Goal: Information Seeking & Learning: Check status

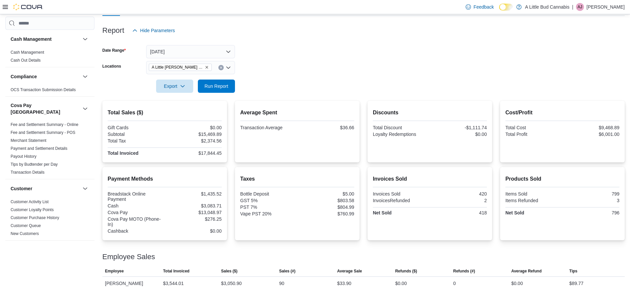
scroll to position [58, 0]
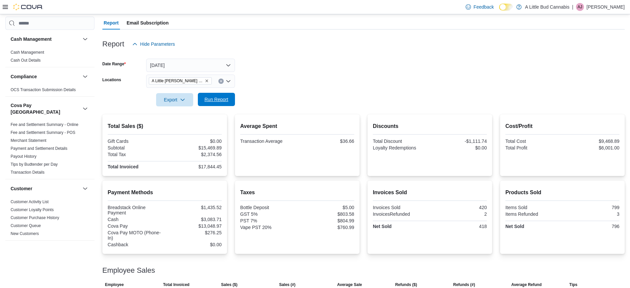
click at [230, 104] on span "Run Report" at bounding box center [216, 99] width 29 height 13
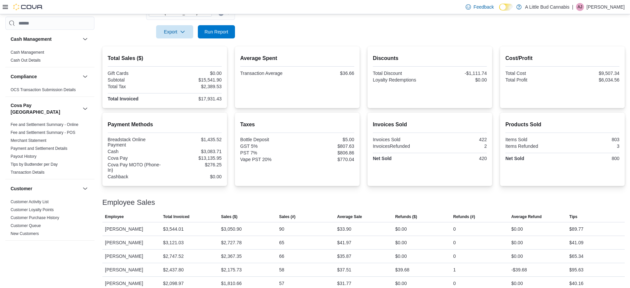
scroll to position [0, 0]
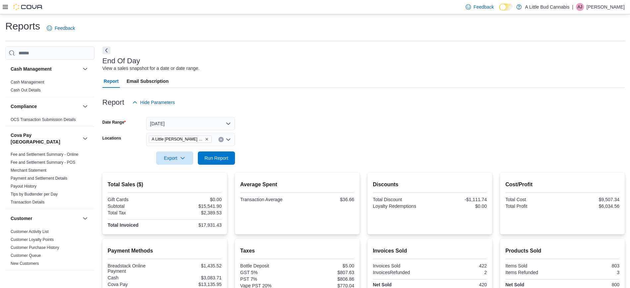
click at [219, 165] on div at bounding box center [363, 169] width 522 height 8
click at [221, 160] on span "Run Report" at bounding box center [217, 157] width 24 height 7
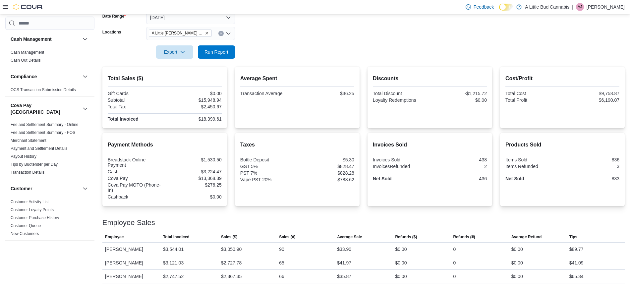
scroll to position [58, 0]
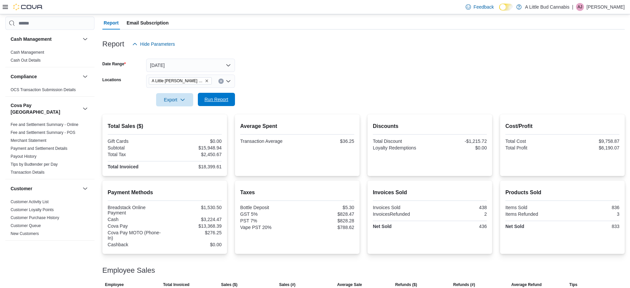
click at [220, 97] on span "Run Report" at bounding box center [217, 99] width 24 height 7
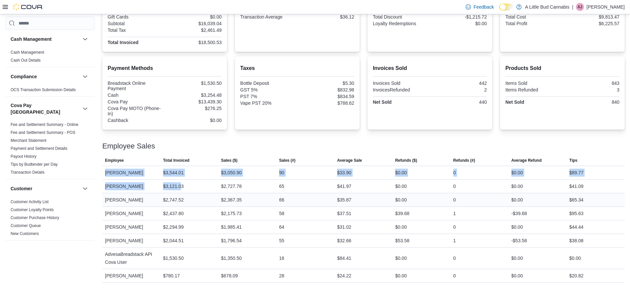
drag, startPoint x: 103, startPoint y: 167, endPoint x: 260, endPoint y: 200, distance: 160.2
click at [185, 192] on tbody "Employee Uttam Garai Total Invoiced $3,544.01 Sales ($) $3,050.90 Sales (#) 90 …" at bounding box center [363, 224] width 522 height 117
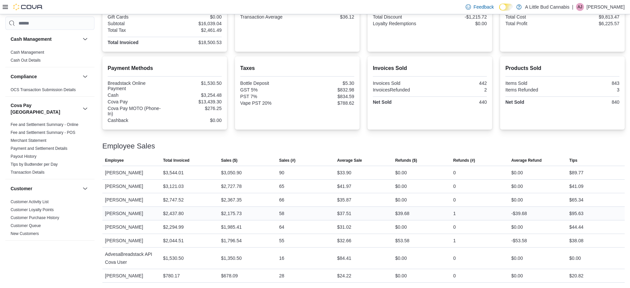
click at [333, 210] on div "58" at bounding box center [305, 213] width 58 height 13
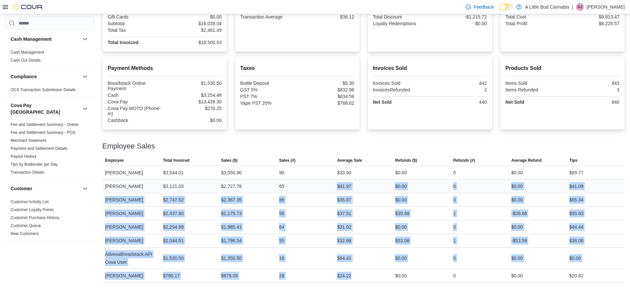
drag, startPoint x: 382, startPoint y: 269, endPoint x: 316, endPoint y: 189, distance: 104.3
click at [316, 189] on tbody "Employee Uttam Garai Total Invoiced $3,544.01 Sales ($) $3,050.90 Sales (#) 90 …" at bounding box center [363, 224] width 522 height 117
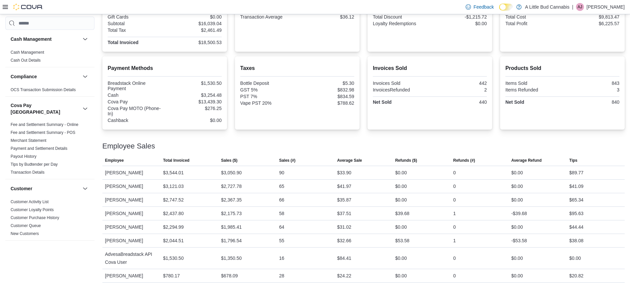
click at [284, 148] on div "Employee Sales" at bounding box center [363, 146] width 522 height 8
drag, startPoint x: 291, startPoint y: 225, endPoint x: 374, endPoint y: 225, distance: 82.6
click at [374, 225] on tr "Employee Tatum Fry Total Invoiced $2,294.99 Sales ($) $1,985.41 Sales (#) 64 Av…" at bounding box center [363, 227] width 522 height 14
drag, startPoint x: 404, startPoint y: 225, endPoint x: 436, endPoint y: 222, distance: 31.6
click at [405, 225] on div "$0.00" at bounding box center [401, 227] width 12 height 8
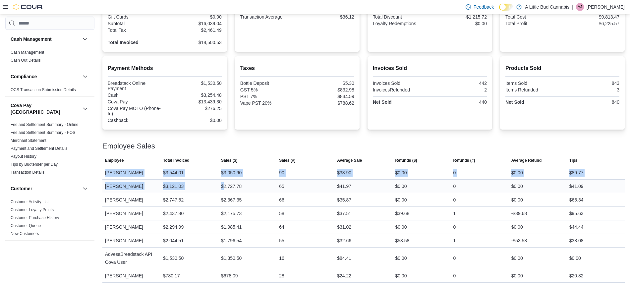
drag, startPoint x: 103, startPoint y: 168, endPoint x: 226, endPoint y: 185, distance: 123.5
click at [226, 185] on tbody "Employee Uttam Garai Total Invoiced $3,544.01 Sales ($) $3,050.90 Sales (#) 90 …" at bounding box center [363, 224] width 522 height 117
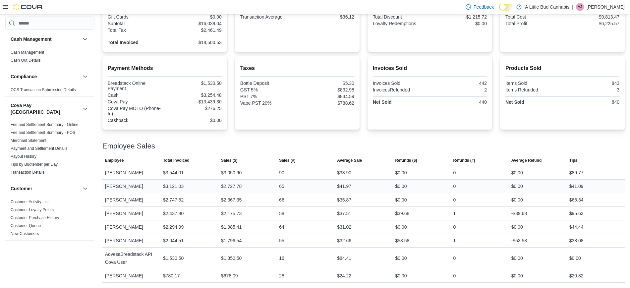
click at [317, 192] on div "65" at bounding box center [305, 186] width 58 height 13
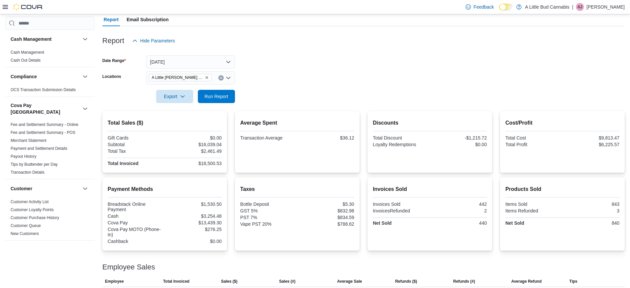
scroll to position [58, 0]
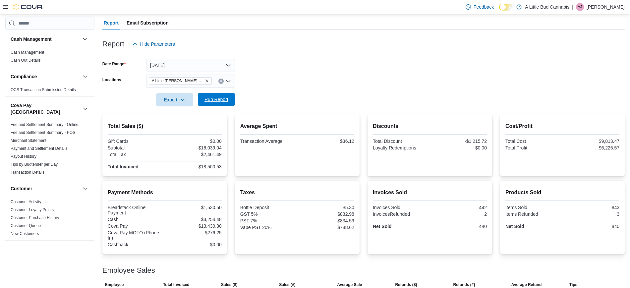
click at [202, 95] on span "Run Report" at bounding box center [216, 99] width 29 height 13
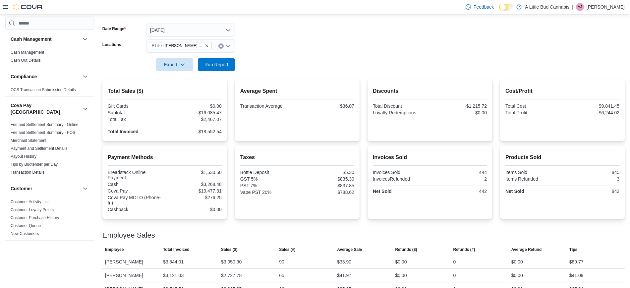
scroll to position [0, 0]
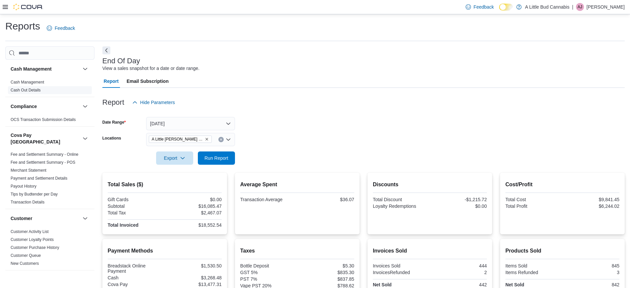
click at [34, 88] on link "Cash Out Details" at bounding box center [26, 90] width 30 height 5
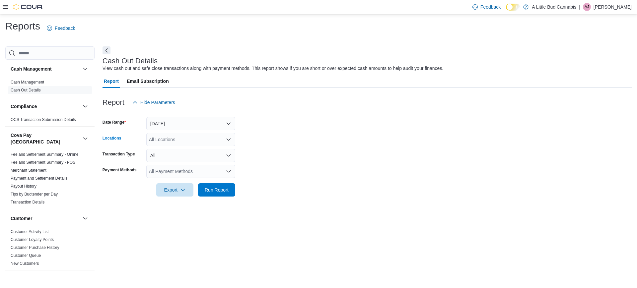
click at [192, 138] on div "All Locations" at bounding box center [190, 139] width 89 height 13
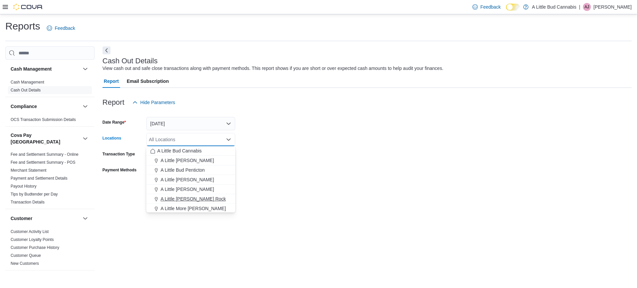
click at [202, 195] on button "A Little [PERSON_NAME] Rock" at bounding box center [190, 199] width 89 height 10
click at [263, 185] on form "Date Range Today Locations A Little Bud White Rock Combo box. Selected. A Littl…" at bounding box center [366, 153] width 529 height 88
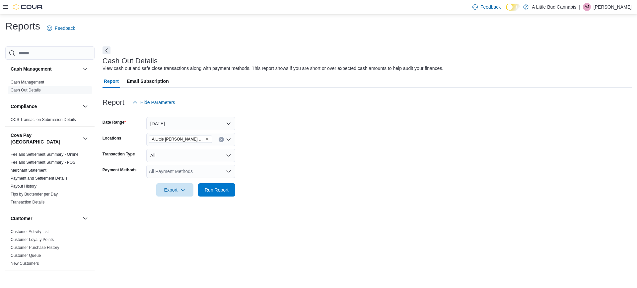
click at [208, 197] on div at bounding box center [366, 201] width 529 height 8
click at [212, 193] on span "Run Report" at bounding box center [217, 189] width 24 height 7
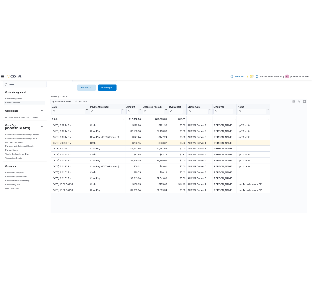
scroll to position [160, 0]
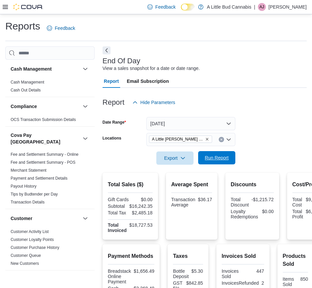
click at [225, 152] on span "Run Report" at bounding box center [216, 157] width 29 height 13
click at [218, 152] on div "Export Run Report" at bounding box center [168, 158] width 133 height 13
click at [106, 52] on button "Next" at bounding box center [106, 50] width 8 height 8
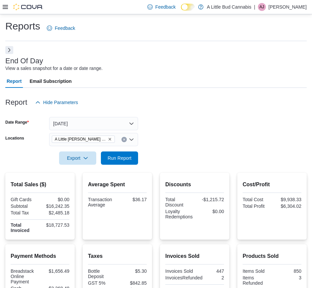
click at [8, 50] on button "Next" at bounding box center [9, 50] width 8 height 8
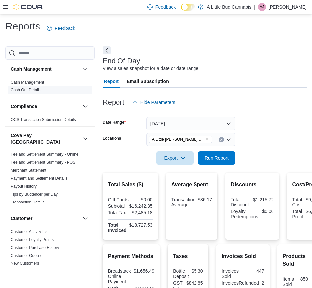
click at [37, 92] on link "Cash Out Details" at bounding box center [26, 90] width 30 height 5
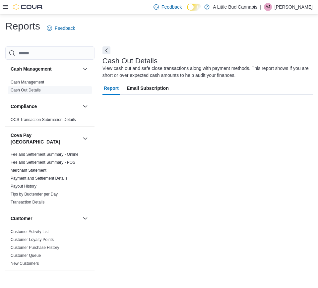
click at [37, 91] on link "Cash Out Details" at bounding box center [26, 90] width 30 height 5
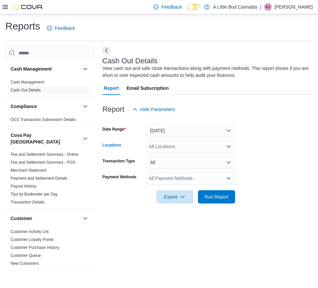
click at [175, 147] on div "All Locations" at bounding box center [190, 146] width 89 height 13
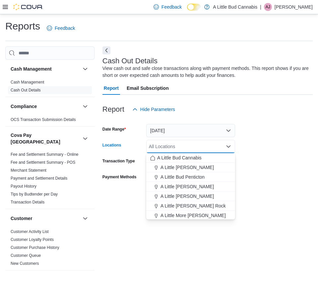
click at [273, 175] on form "Date Range Today Locations All Locations Combo box. Selected. Combo box input. …" at bounding box center [207, 160] width 210 height 88
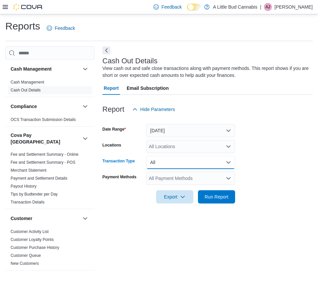
click at [220, 167] on button "All" at bounding box center [190, 162] width 89 height 13
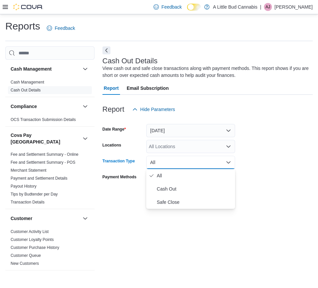
click at [307, 146] on form "Date Range Today Locations All Locations Transaction Type All Payment Methods A…" at bounding box center [207, 160] width 210 height 88
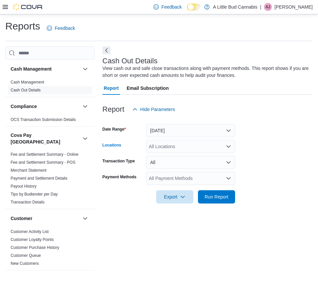
click at [209, 145] on div "All Locations" at bounding box center [190, 146] width 89 height 13
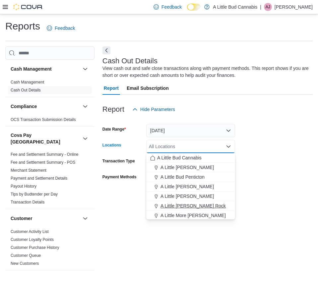
click at [222, 205] on div "A Little [PERSON_NAME] Rock" at bounding box center [190, 206] width 81 height 7
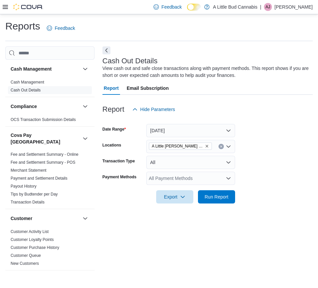
click at [254, 145] on form "Date Range Today Locations A Little Bud White Rock Transaction Type All Payment…" at bounding box center [207, 160] width 210 height 88
click at [221, 203] on span "Run Report" at bounding box center [216, 196] width 29 height 13
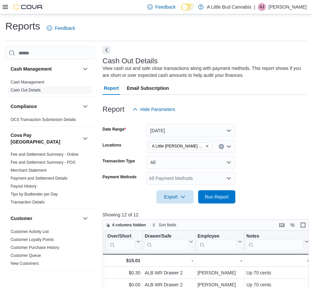
click at [110, 46] on div "Cash Out Details View cash out and safe close transactions along with payment m…" at bounding box center [204, 247] width 204 height 403
click at [109, 47] on button "Next" at bounding box center [106, 50] width 8 height 8
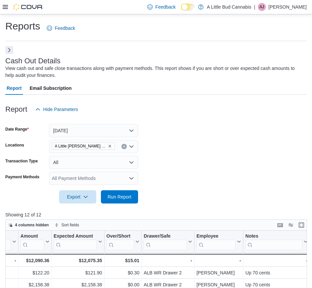
scroll to position [0, 138]
click at [10, 53] on button "Next" at bounding box center [9, 50] width 8 height 8
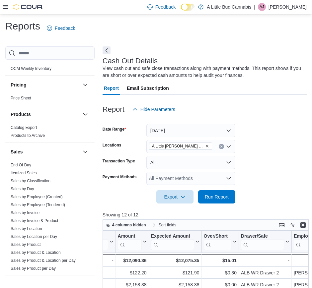
scroll to position [500, 0]
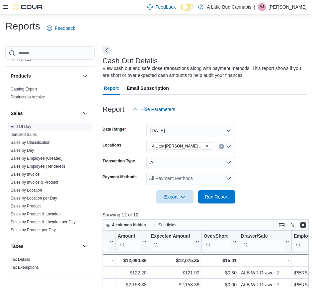
click at [29, 124] on link "End Of Day" at bounding box center [21, 126] width 21 height 5
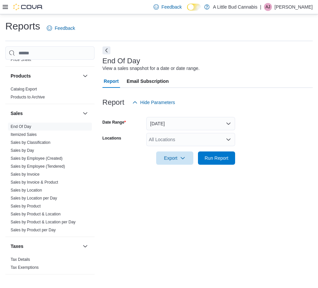
click at [185, 134] on div "All Locations" at bounding box center [190, 139] width 89 height 13
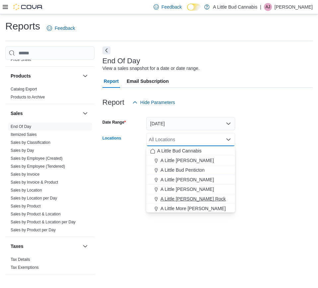
click at [189, 196] on span "A Little [PERSON_NAME] Rock" at bounding box center [192, 199] width 65 height 7
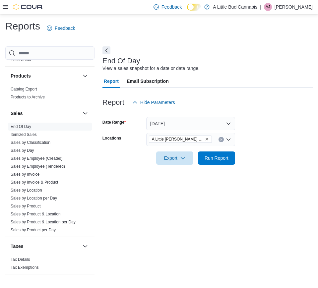
click at [289, 106] on div "Report Hide Parameters" at bounding box center [207, 102] width 210 height 13
click at [216, 154] on span "Run Report" at bounding box center [216, 157] width 29 height 13
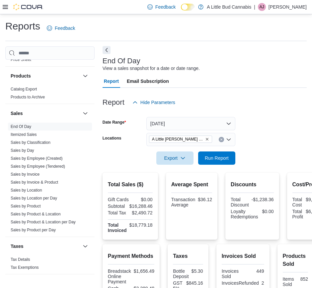
click at [109, 49] on button "Next" at bounding box center [106, 50] width 8 height 8
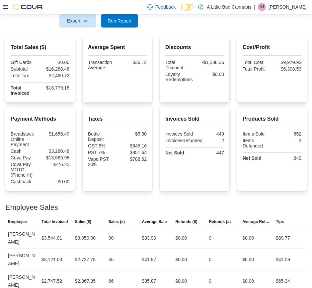
scroll to position [124, 0]
